Goal: Navigation & Orientation: Understand site structure

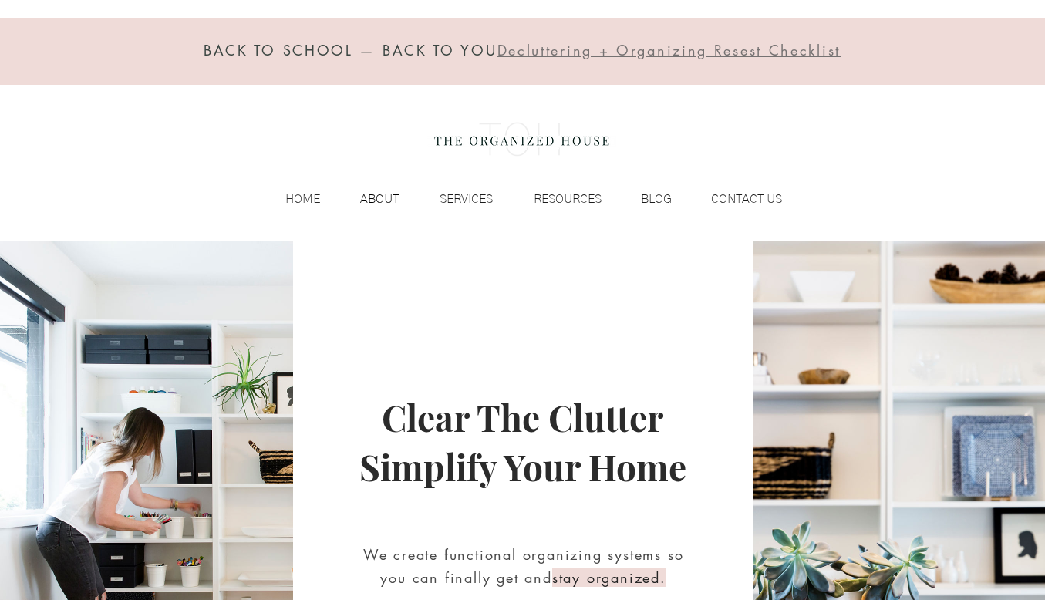
click at [377, 198] on p "ABOUT" at bounding box center [380, 198] width 54 height 23
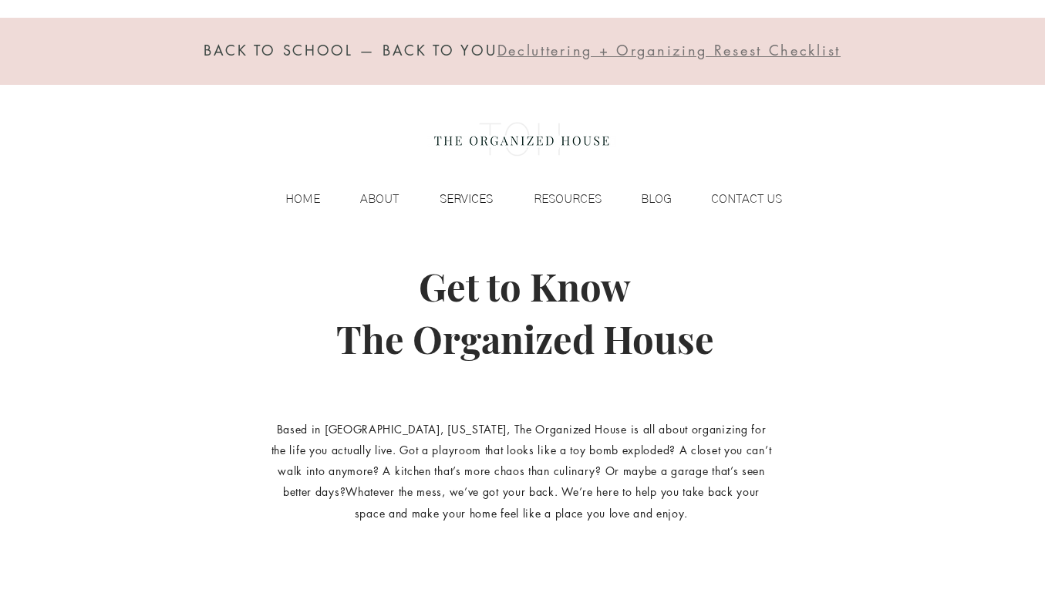
click at [474, 206] on p "SERVICES" at bounding box center [466, 198] width 69 height 23
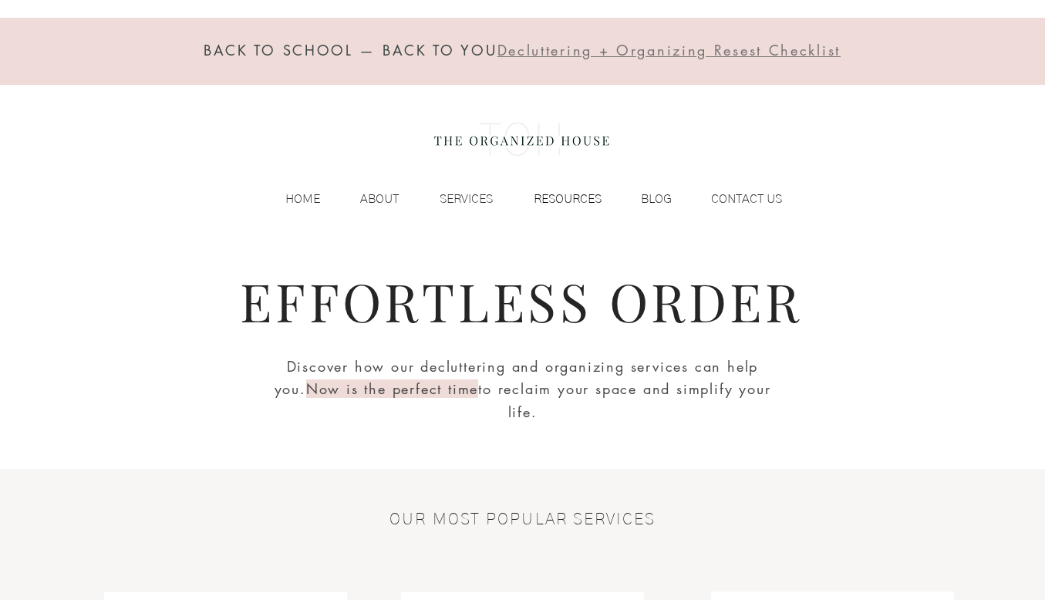
click at [538, 198] on p "RESOURCES" at bounding box center [567, 198] width 83 height 23
click at [557, 198] on p "RESOURCES" at bounding box center [567, 198] width 83 height 23
